Goal: Information Seeking & Learning: Check status

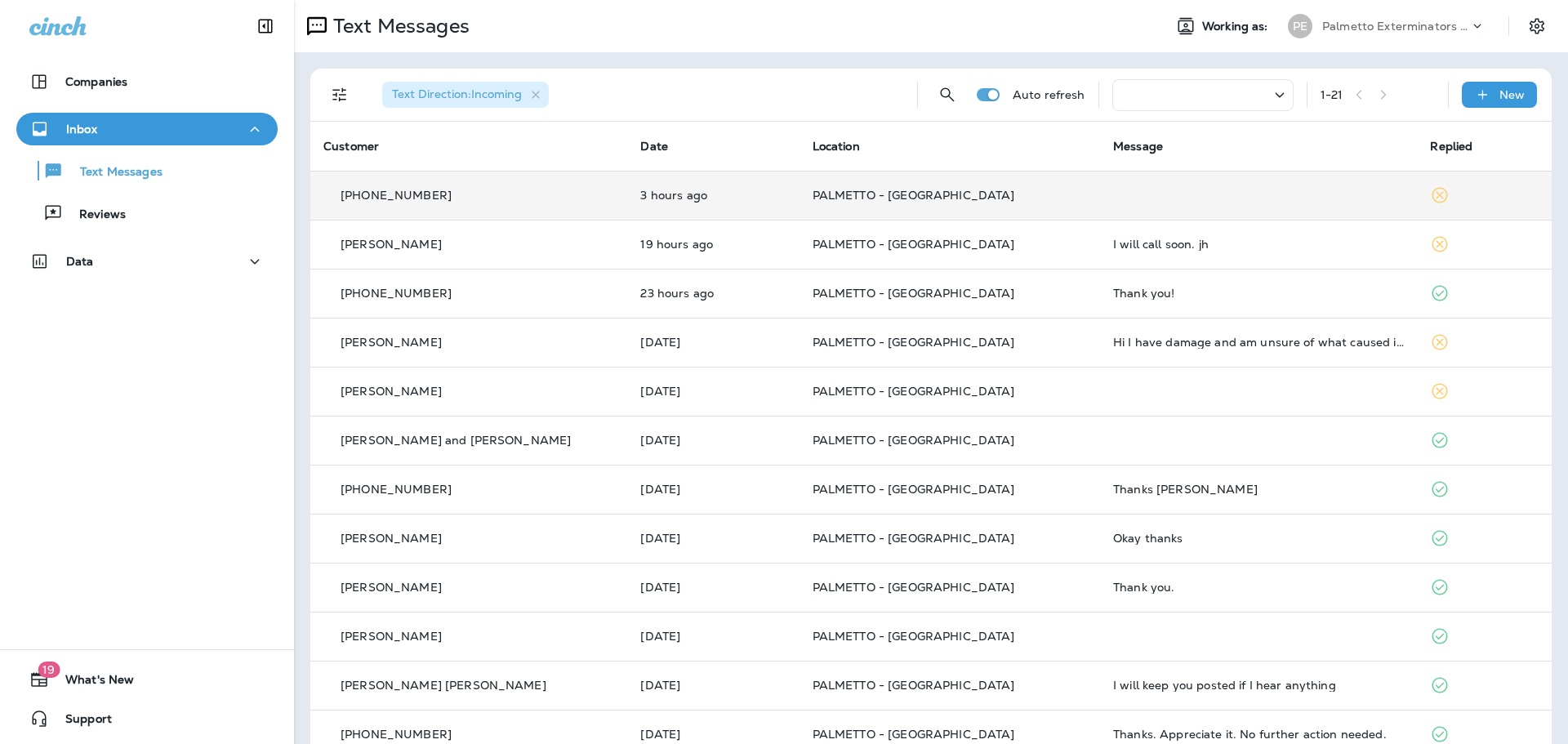
click at [806, 187] on td "PALMETTO - [GEOGRAPHIC_DATA]" at bounding box center [949, 195] width 300 height 49
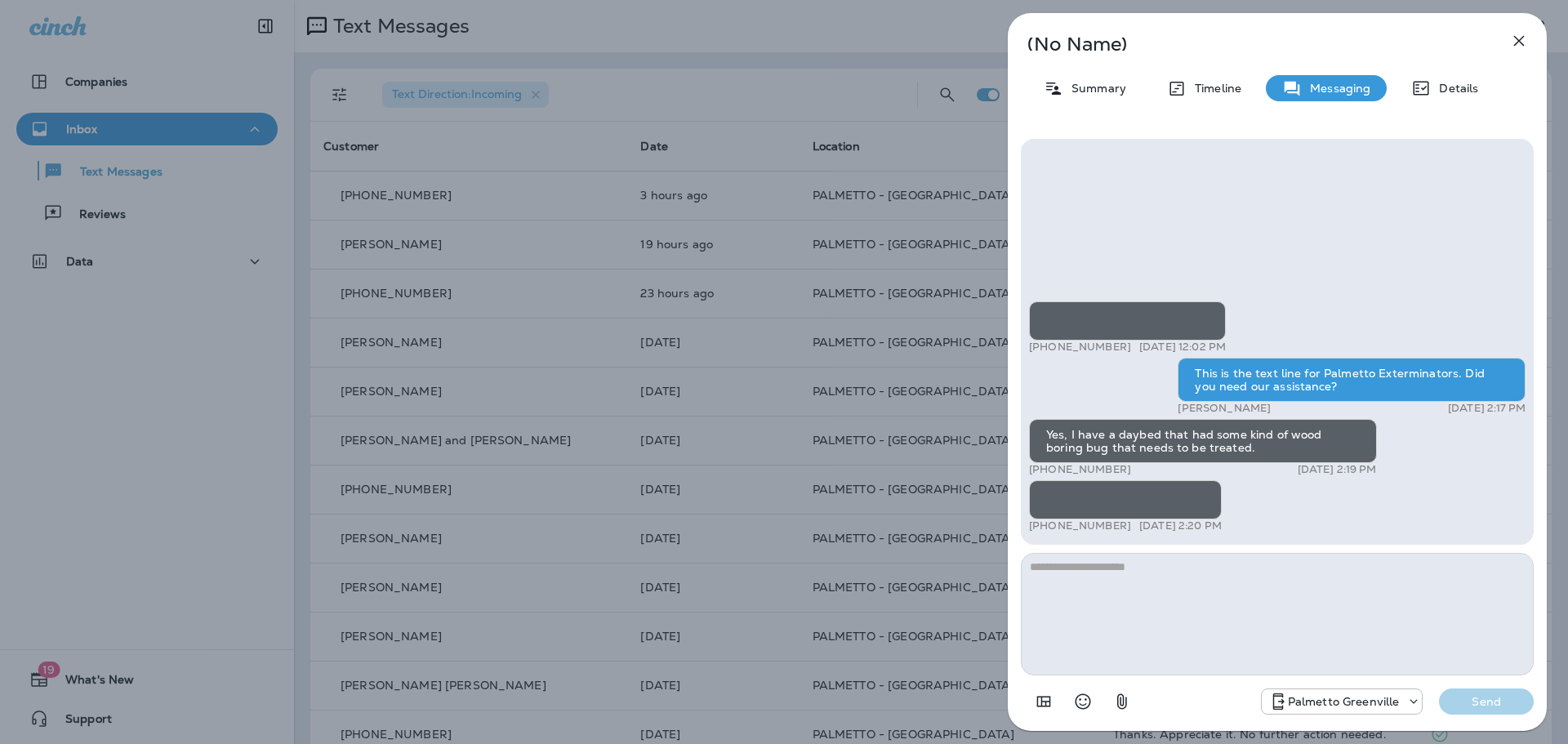
scroll to position [1, 0]
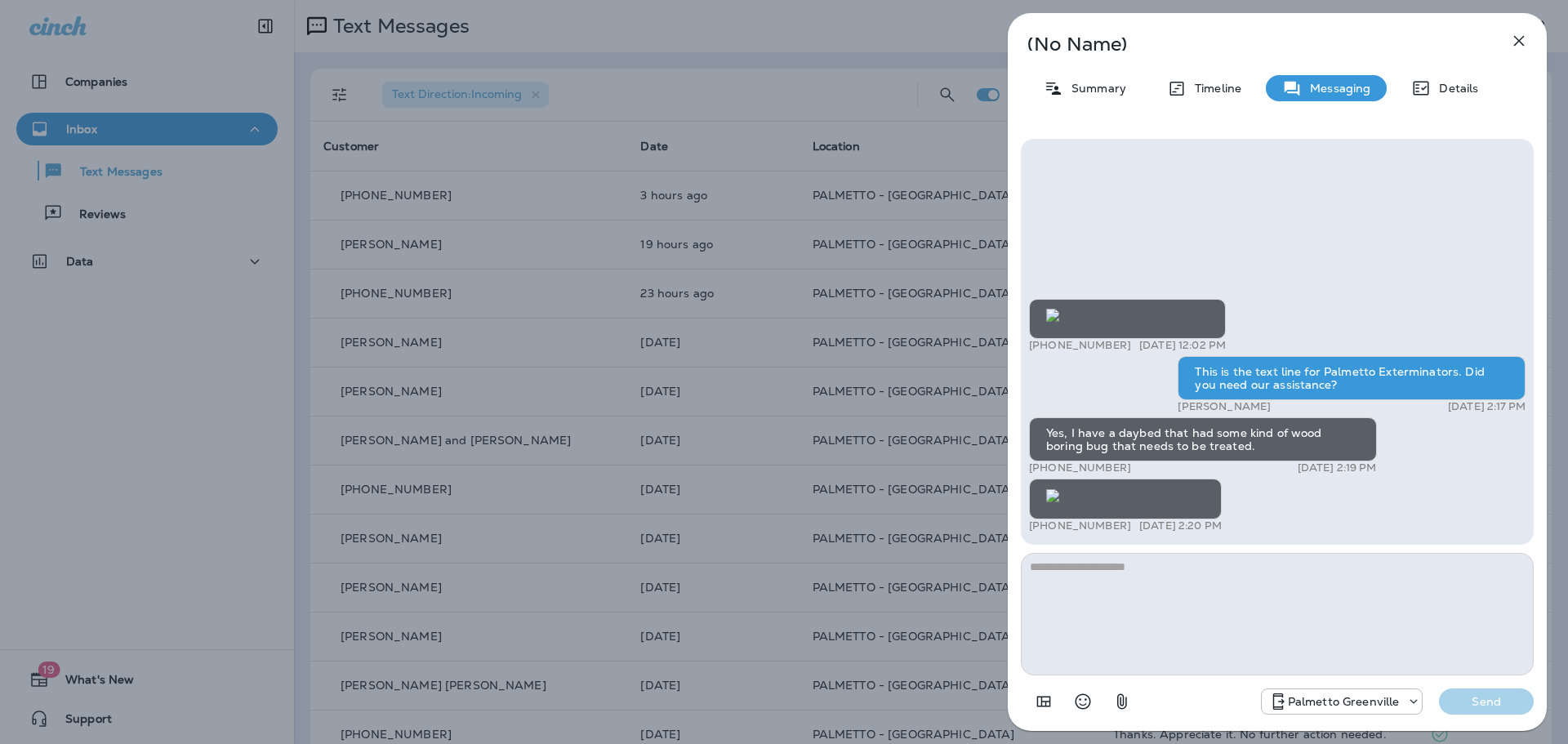
click at [1059, 490] on img at bounding box center [1053, 496] width 13 height 13
click at [1514, 36] on icon "button" at bounding box center [1519, 41] width 11 height 11
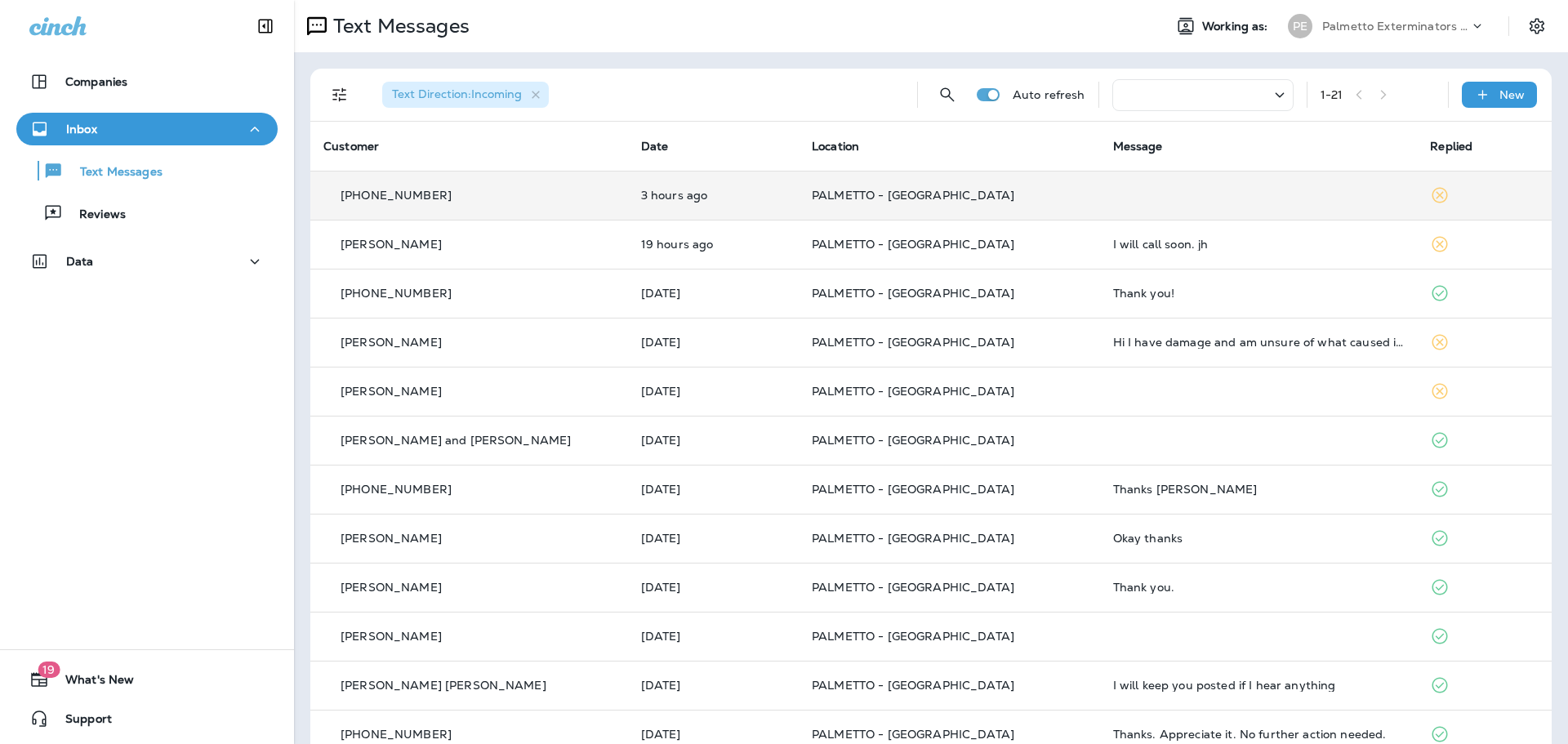
click at [1100, 206] on td at bounding box center [1259, 195] width 317 height 49
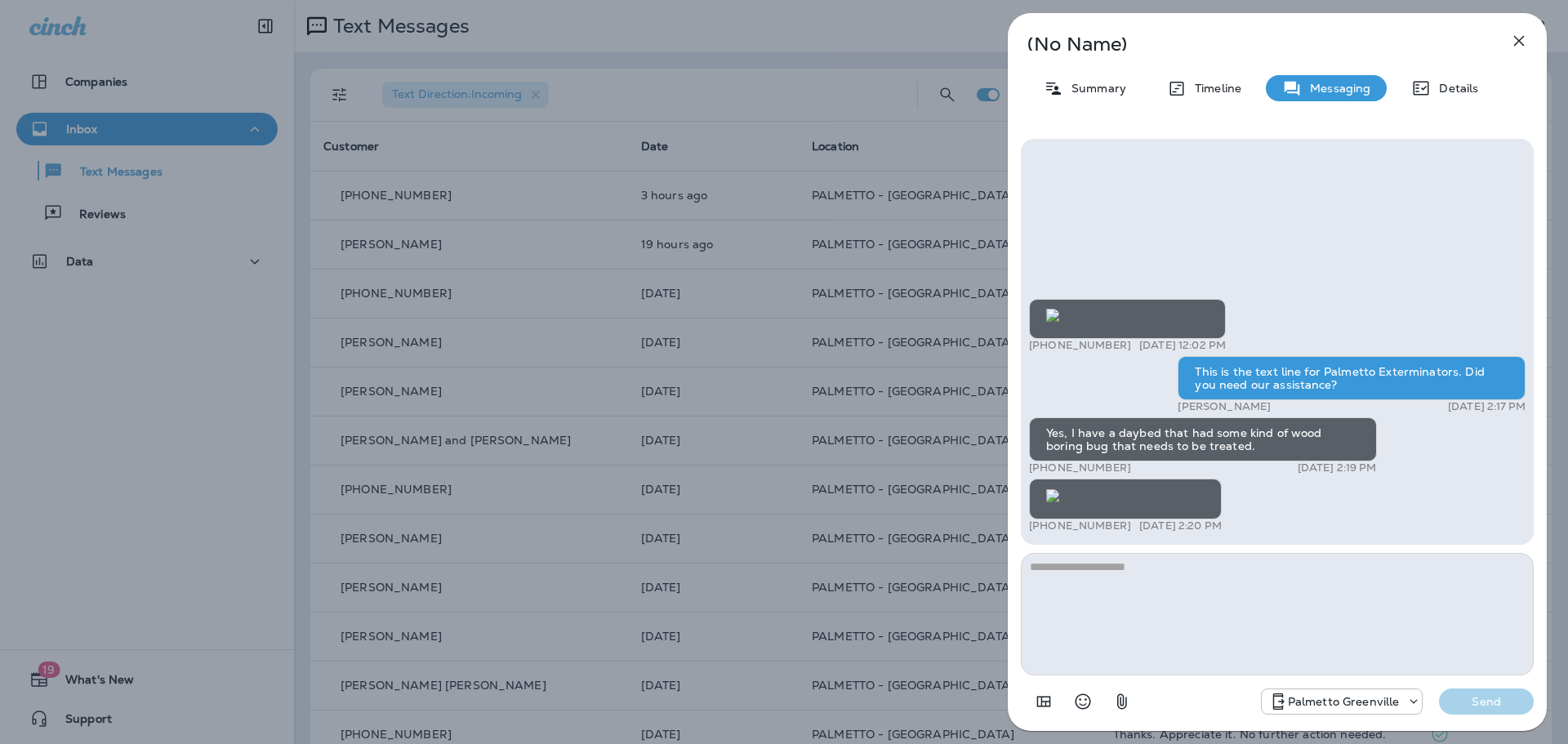
click at [1516, 36] on icon "button" at bounding box center [1519, 40] width 20 height 20
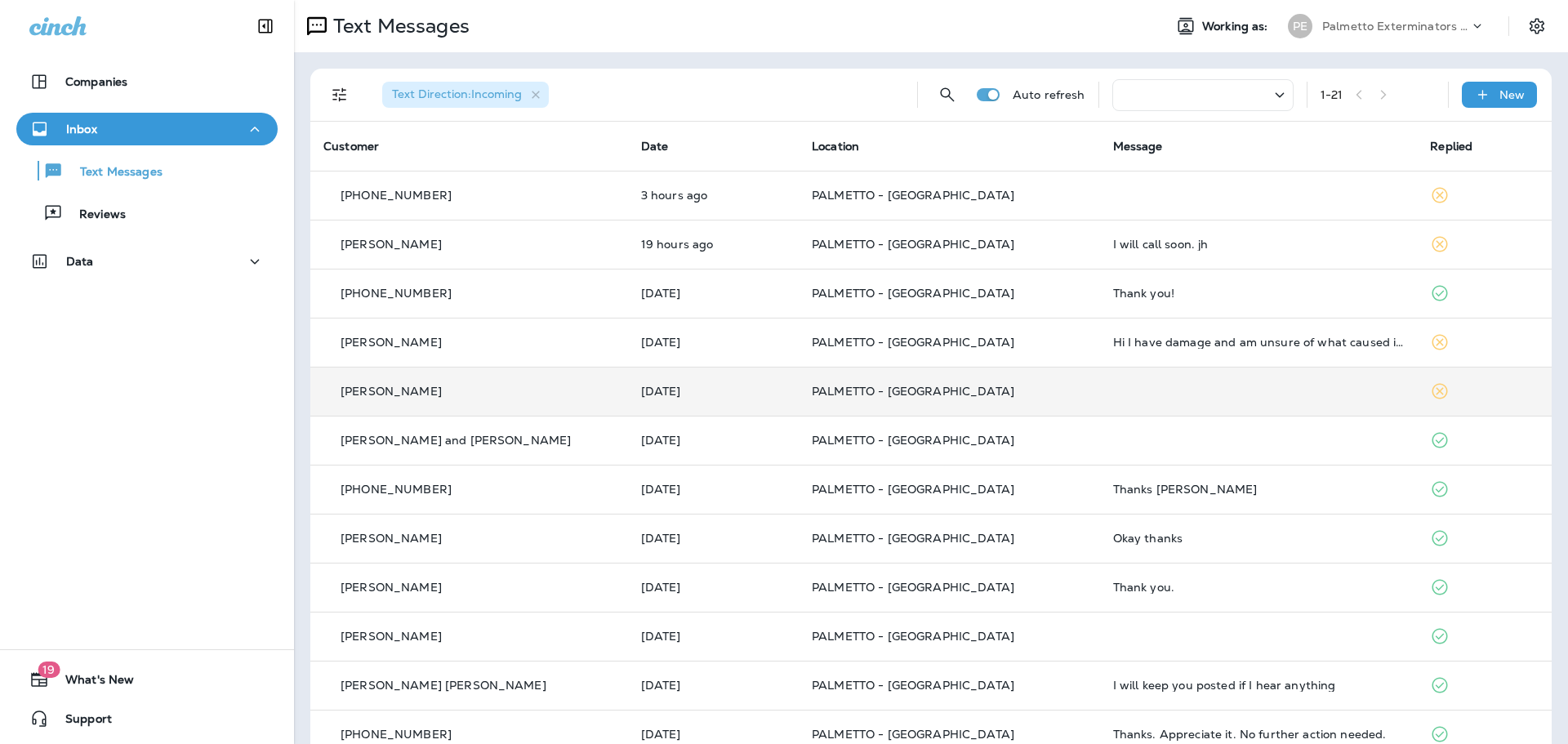
click at [1100, 384] on td at bounding box center [1259, 391] width 317 height 49
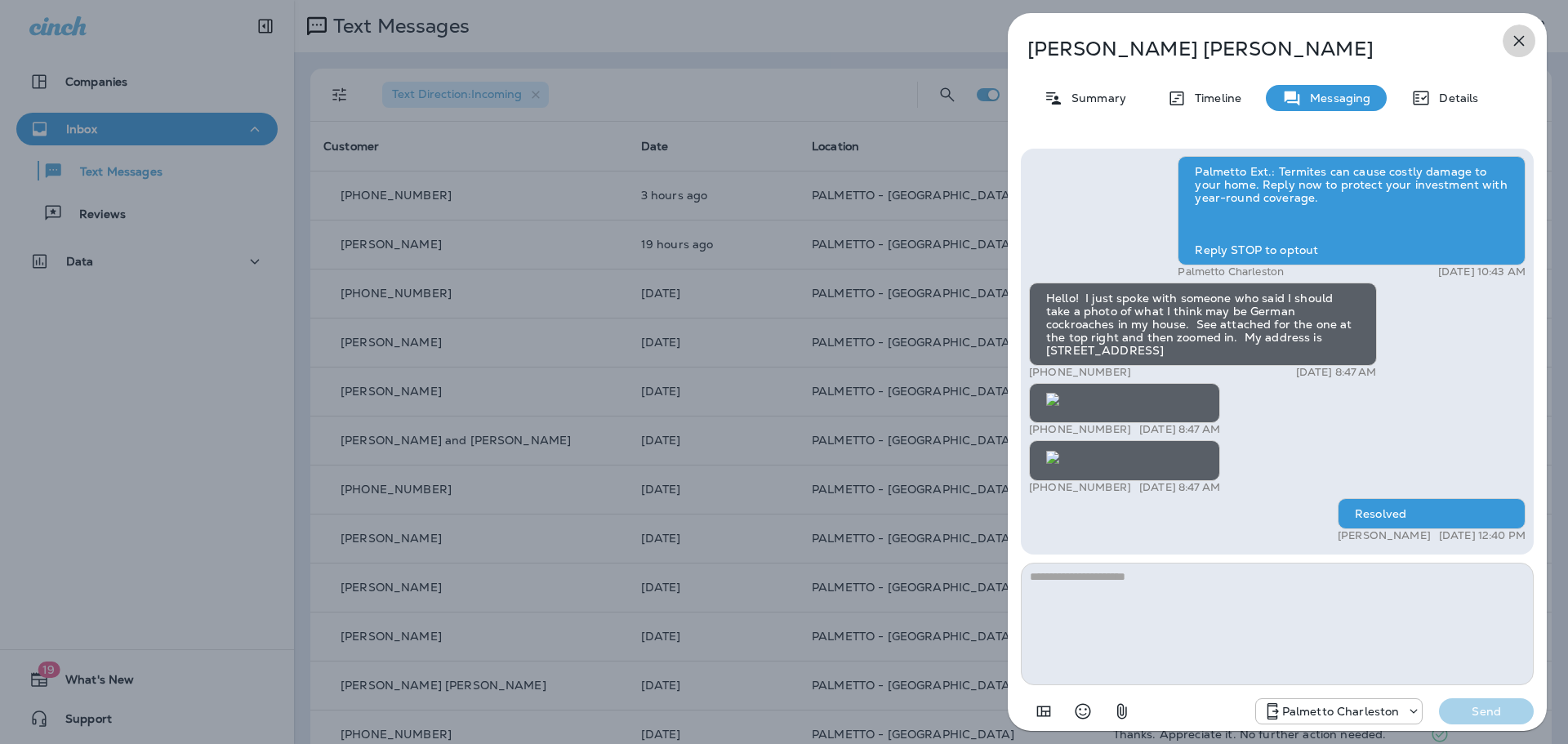
click at [1529, 42] on button "button" at bounding box center [1519, 41] width 33 height 33
